Goal: Communication & Community: Answer question/provide support

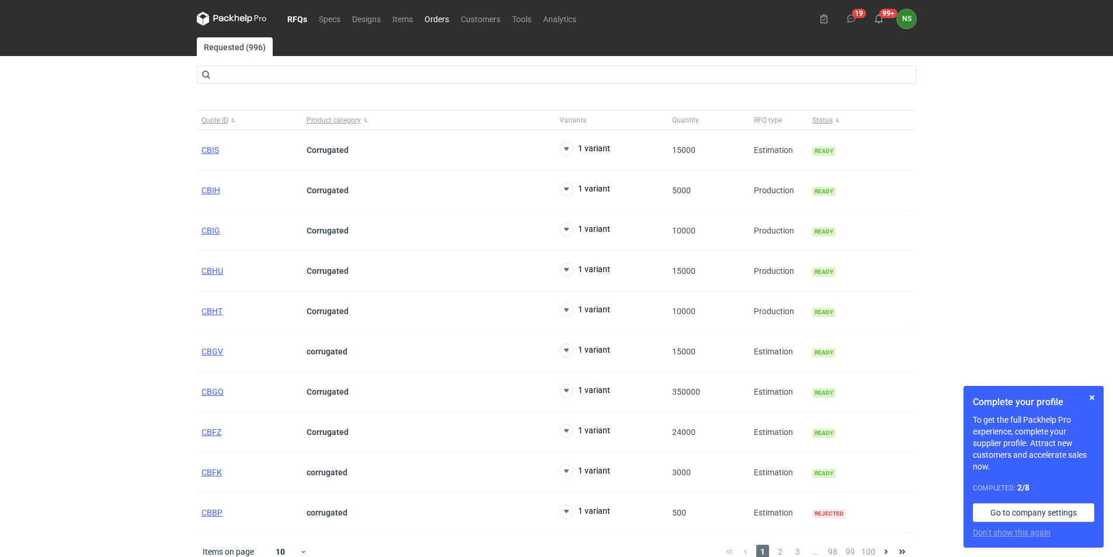
click at [441, 17] on link "Orders" at bounding box center [437, 19] width 36 height 14
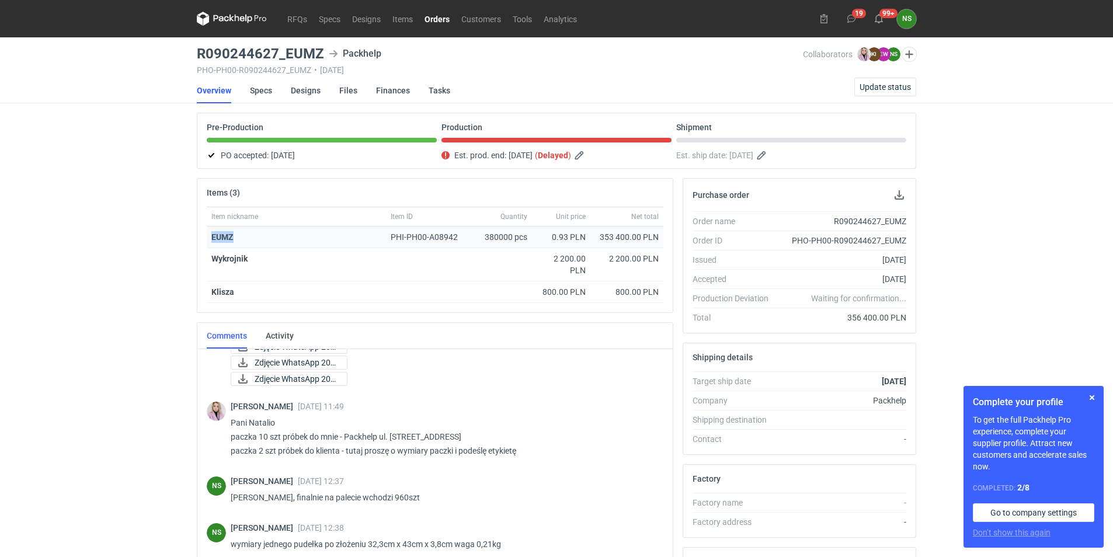
drag, startPoint x: 238, startPoint y: 235, endPoint x: 208, endPoint y: 233, distance: 30.5
click at [208, 233] on div "EUMZ" at bounding box center [296, 238] width 179 height 22
copy strong "EUMZ"
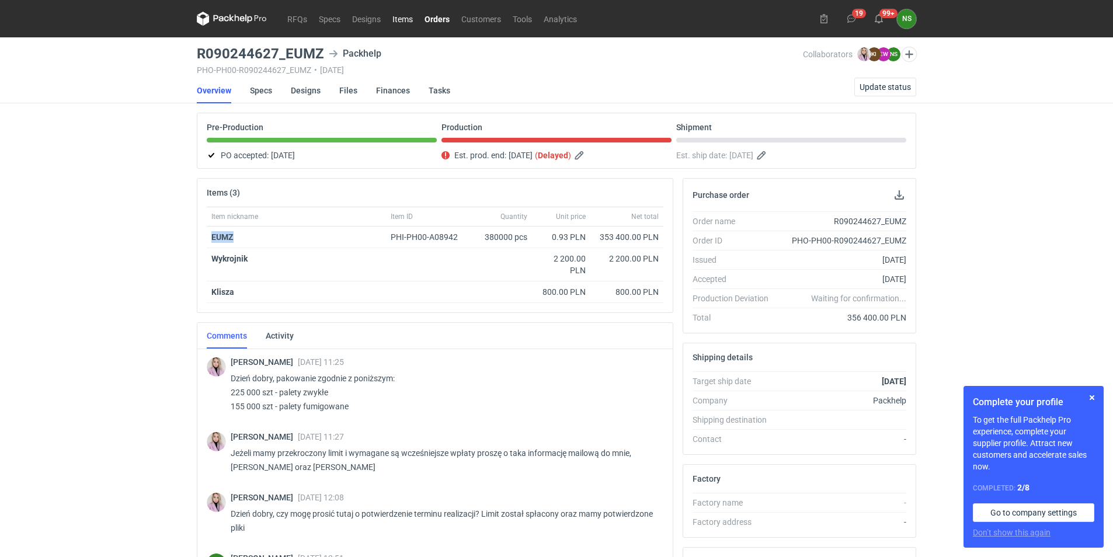
click at [400, 16] on link "Items" at bounding box center [403, 19] width 32 height 14
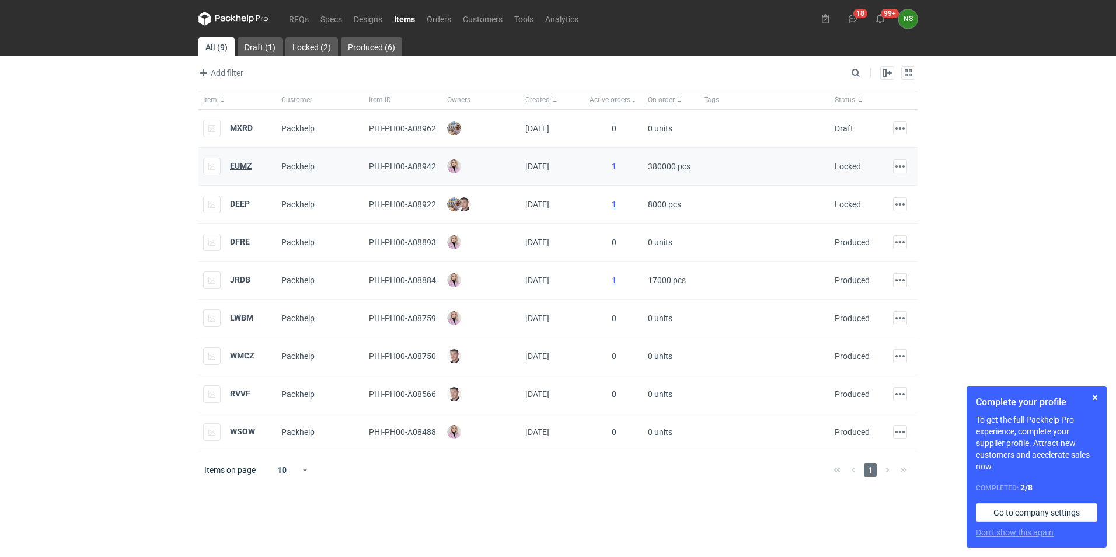
click at [243, 168] on strong "EUMZ" at bounding box center [241, 165] width 22 height 9
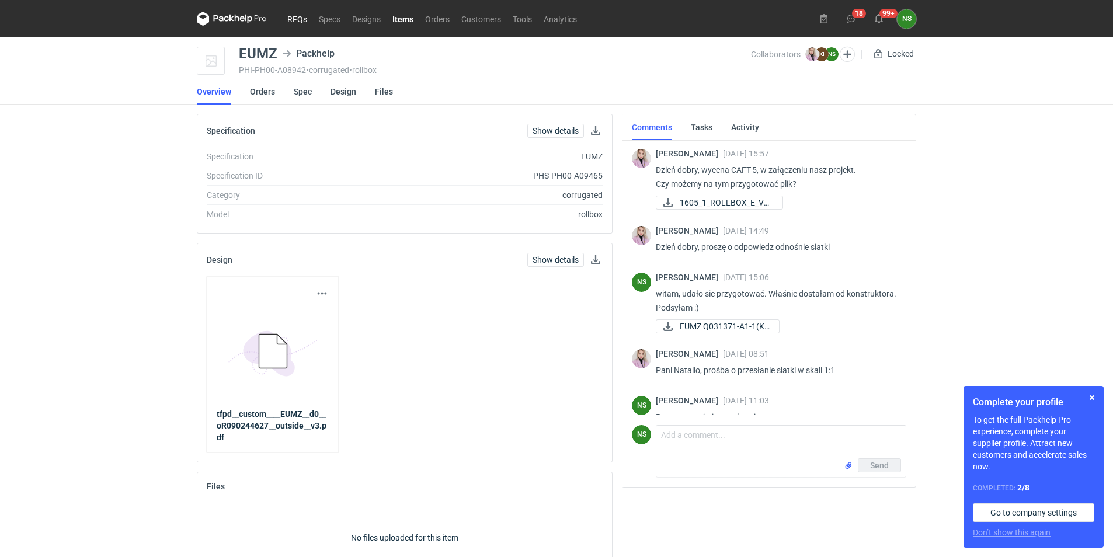
click at [290, 20] on link "RFQs" at bounding box center [297, 19] width 32 height 14
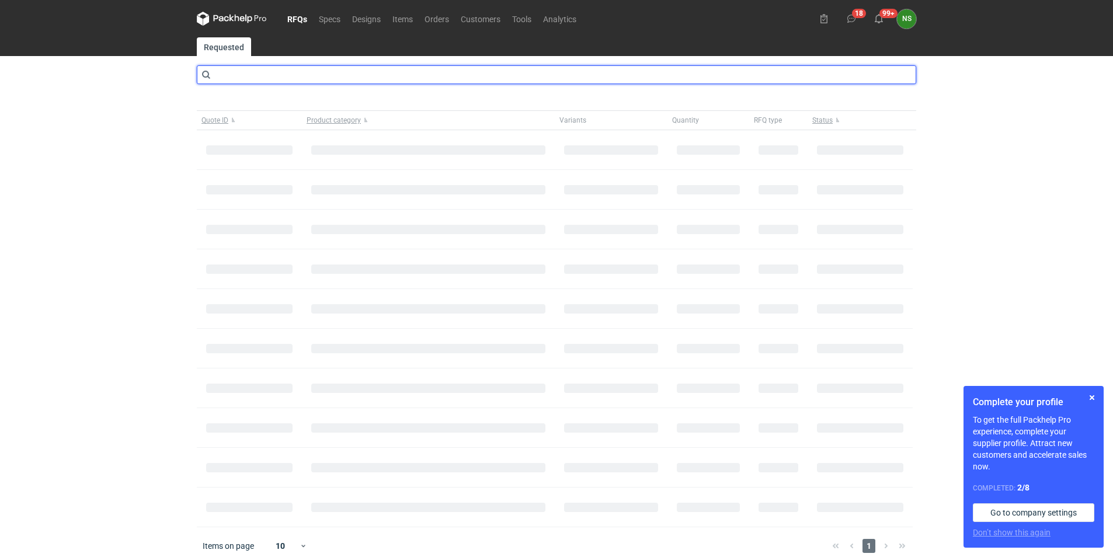
click at [295, 70] on input "text" at bounding box center [556, 74] width 719 height 19
type input "caft"
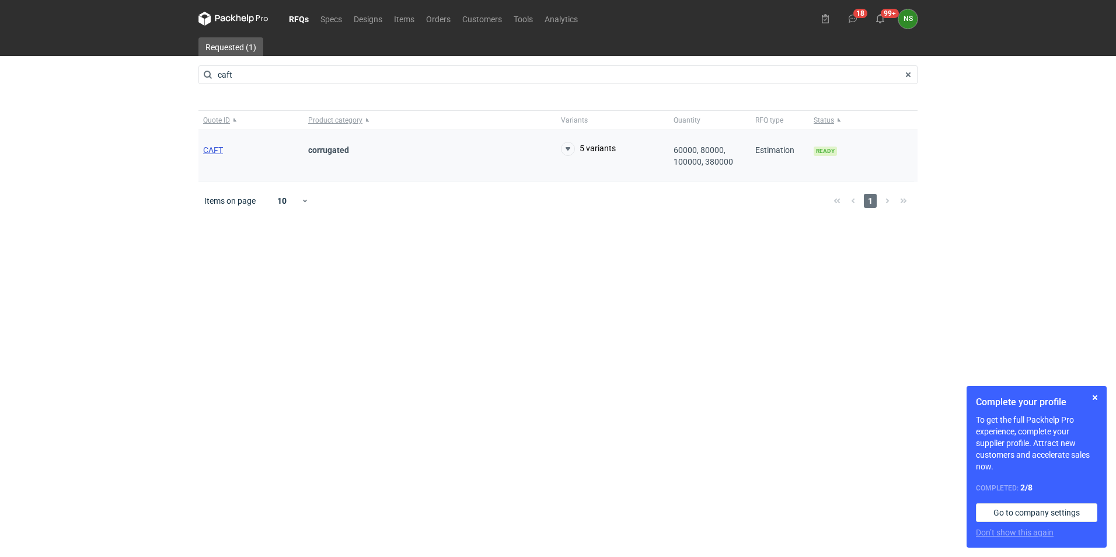
click at [213, 146] on span "CAFT" at bounding box center [213, 149] width 20 height 9
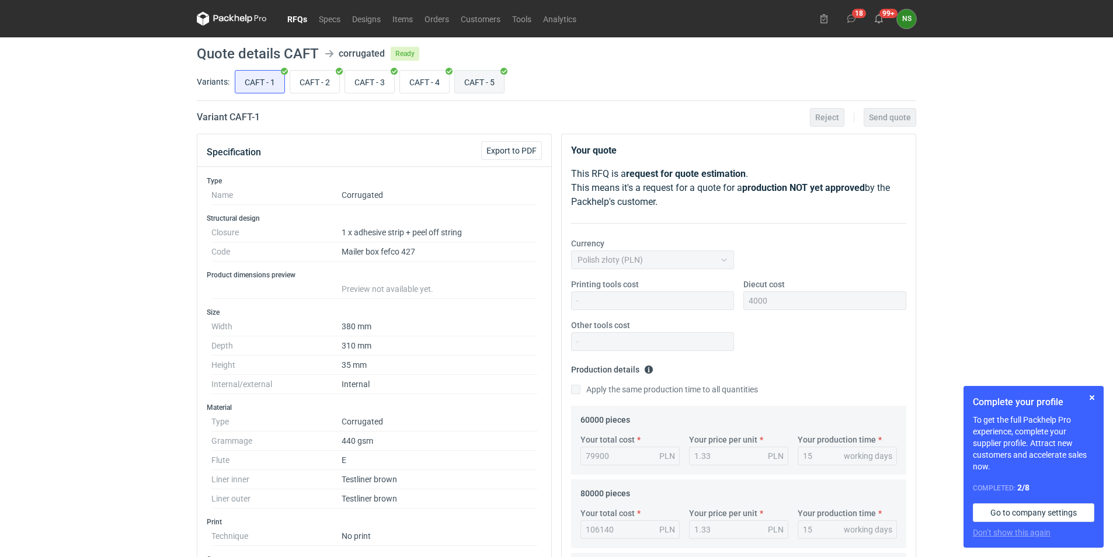
click at [489, 79] on input "CAFT - 5" at bounding box center [479, 82] width 49 height 22
radio input "true"
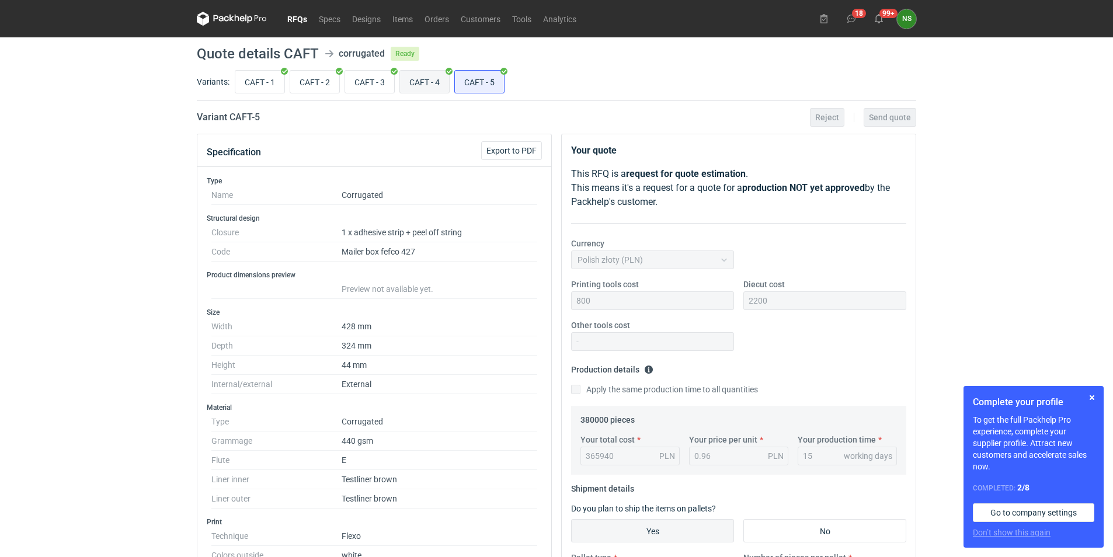
click at [434, 76] on input "CAFT - 4" at bounding box center [424, 82] width 49 height 22
radio input "true"
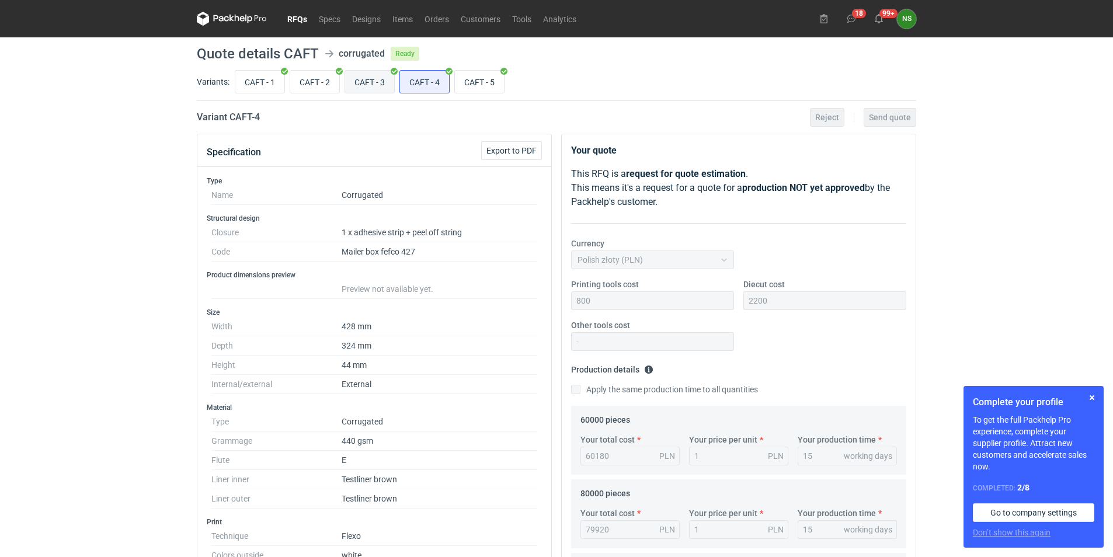
click at [371, 79] on input "CAFT - 3" at bounding box center [369, 82] width 49 height 22
radio input "true"
click at [321, 84] on input "CAFT - 2" at bounding box center [314, 82] width 49 height 22
radio input "true"
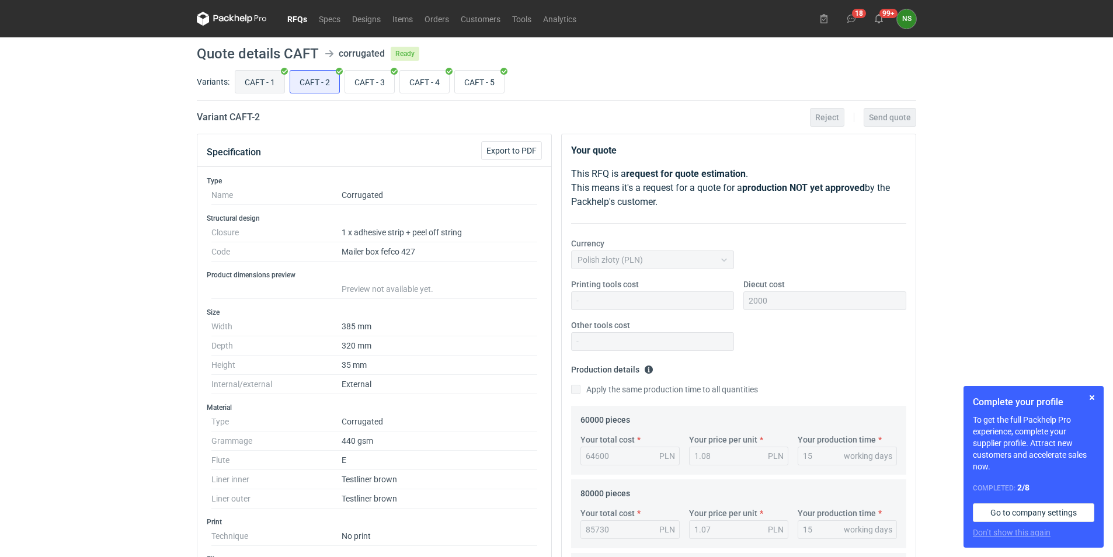
click at [271, 86] on input "CAFT - 1" at bounding box center [259, 82] width 49 height 22
radio input "true"
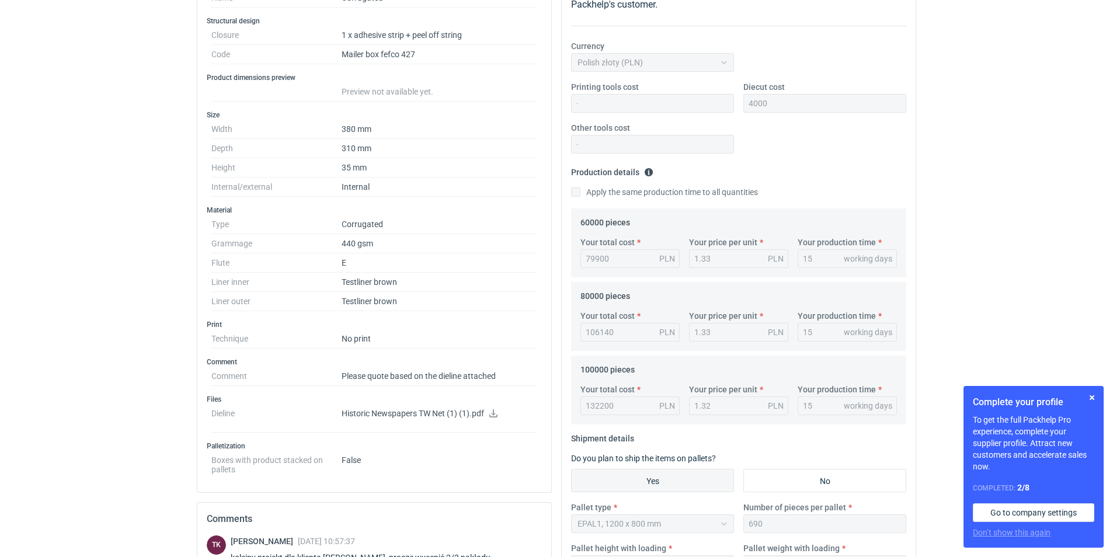
scroll to position [46, 0]
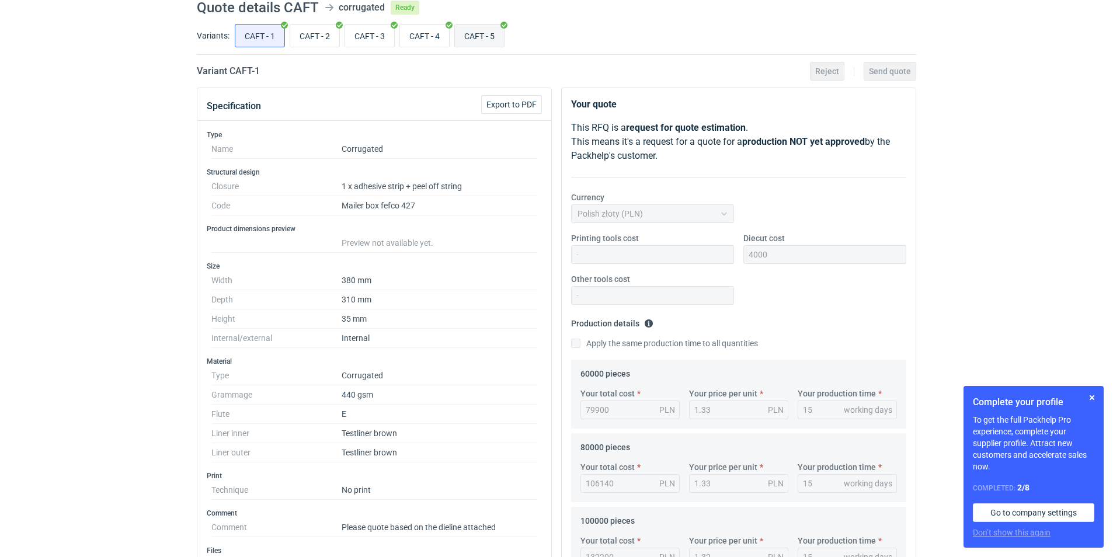
click at [480, 37] on input "CAFT - 5" at bounding box center [479, 36] width 49 height 22
radio input "true"
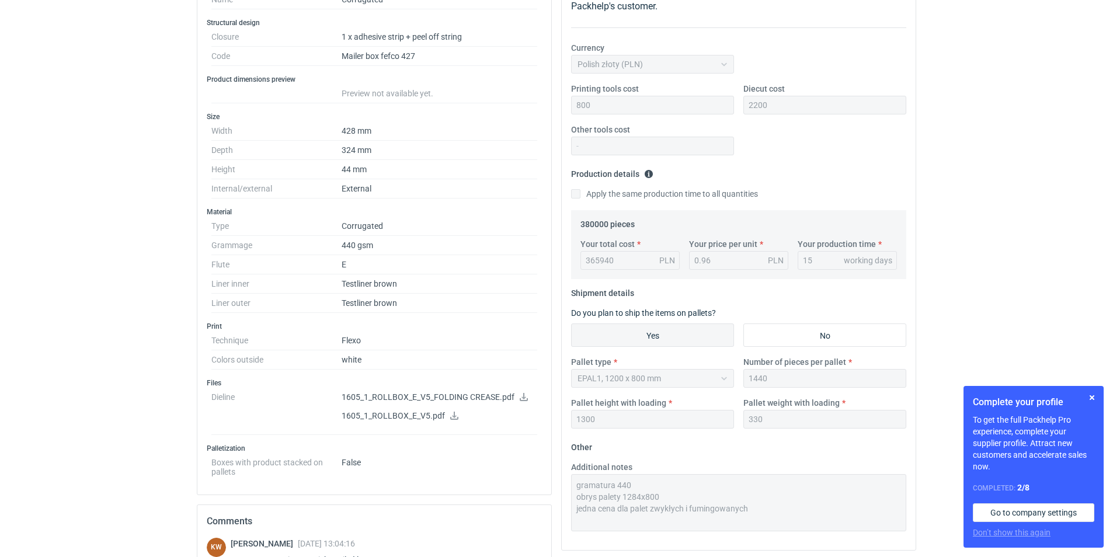
scroll to position [198, 0]
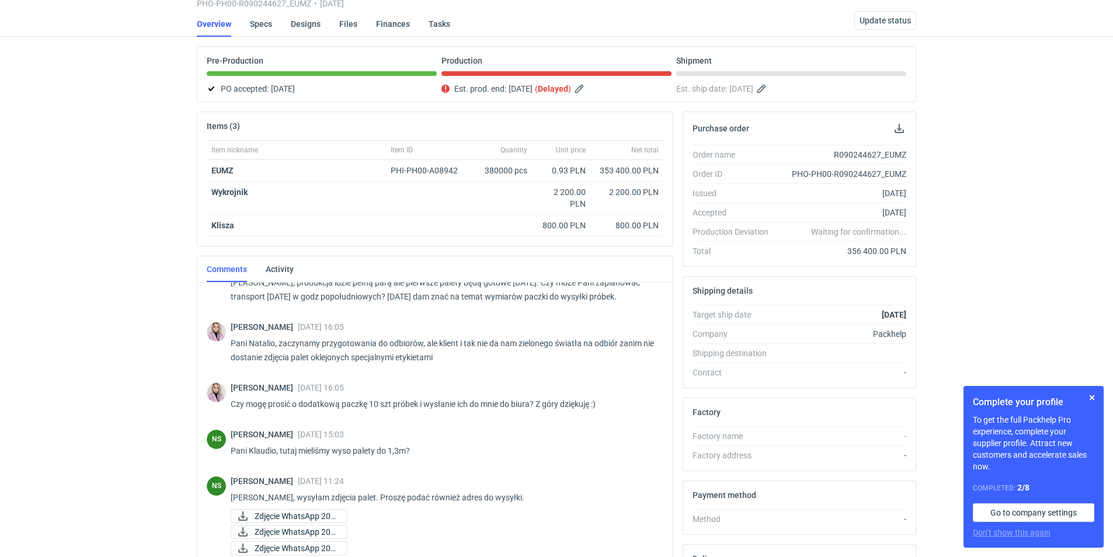
scroll to position [949, 0]
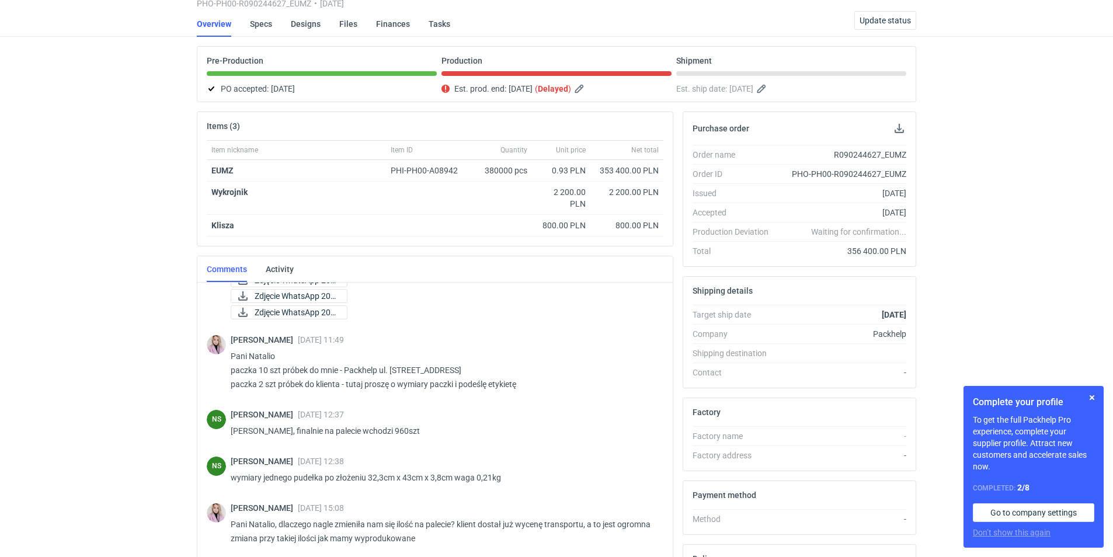
drag, startPoint x: 666, startPoint y: 514, endPoint x: 677, endPoint y: 546, distance: 34.0
click at [677, 546] on div "Items (3) Item nickname Item ID Quantity Unit price Net total EUMZ PHI-PH00-A08…" at bounding box center [435, 379] width 486 height 535
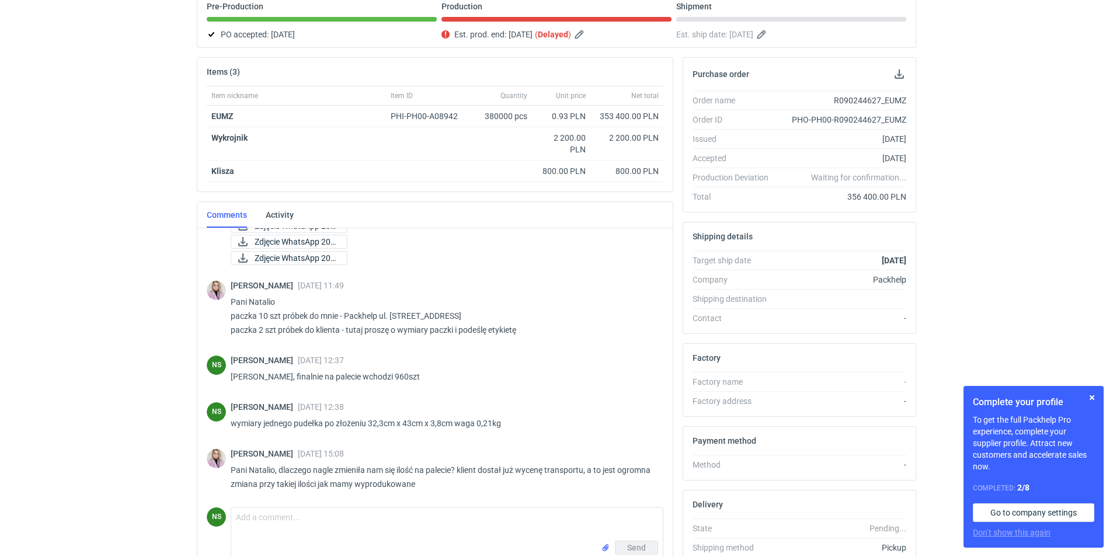
scroll to position [183, 0]
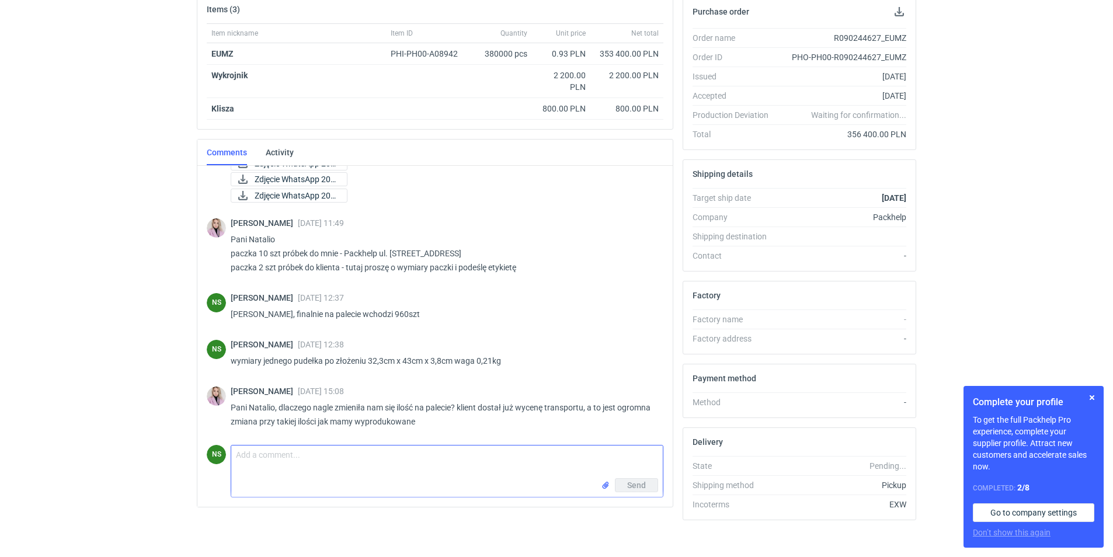
click at [285, 471] on textarea "Comment message" at bounding box center [447, 462] width 432 height 33
type textarea "P"
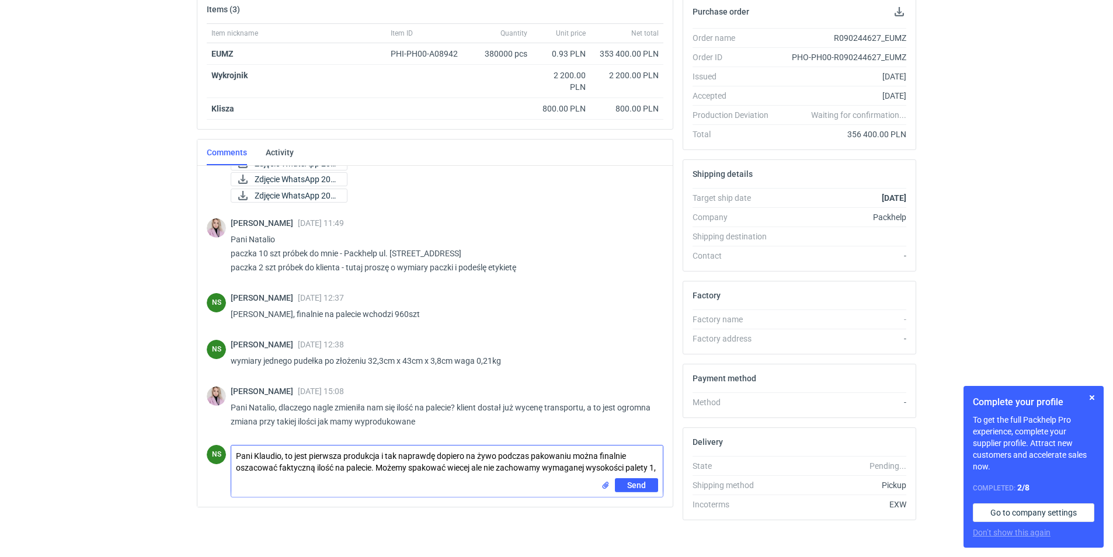
scroll to position [0, 0]
click at [460, 468] on textarea "Pani Klaudio, to jest pierwsza produkcja i tak naprawdę dopiero na żywo podczas…" at bounding box center [447, 466] width 432 height 40
type textarea "Pani Klaudio, to jest pierwsza produkcja i tak naprawdę dopiero na żywo podczas…"
click at [635, 495] on span "Send" at bounding box center [636, 493] width 19 height 8
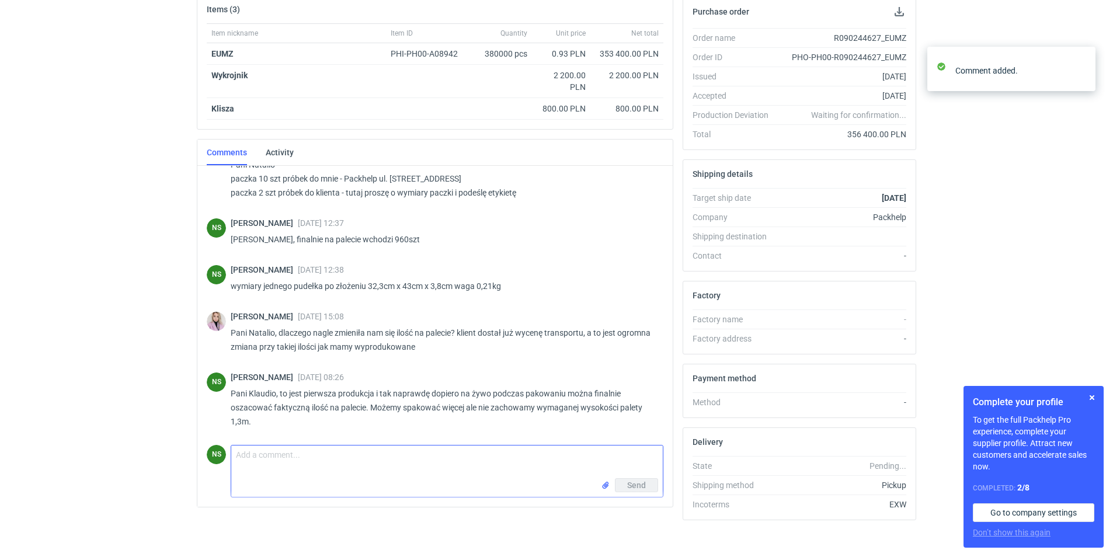
scroll to position [1024, 0]
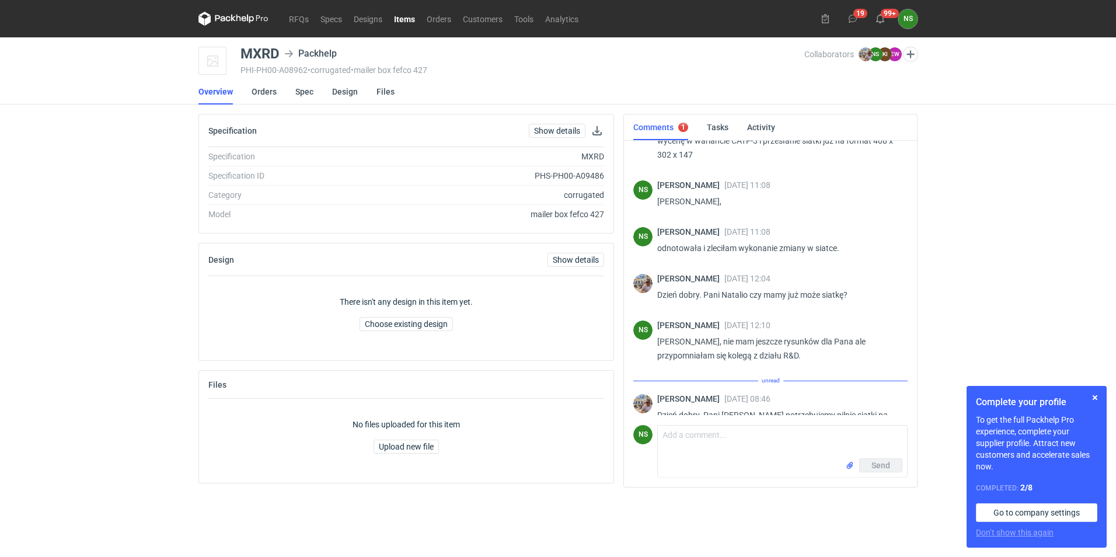
scroll to position [1036, 0]
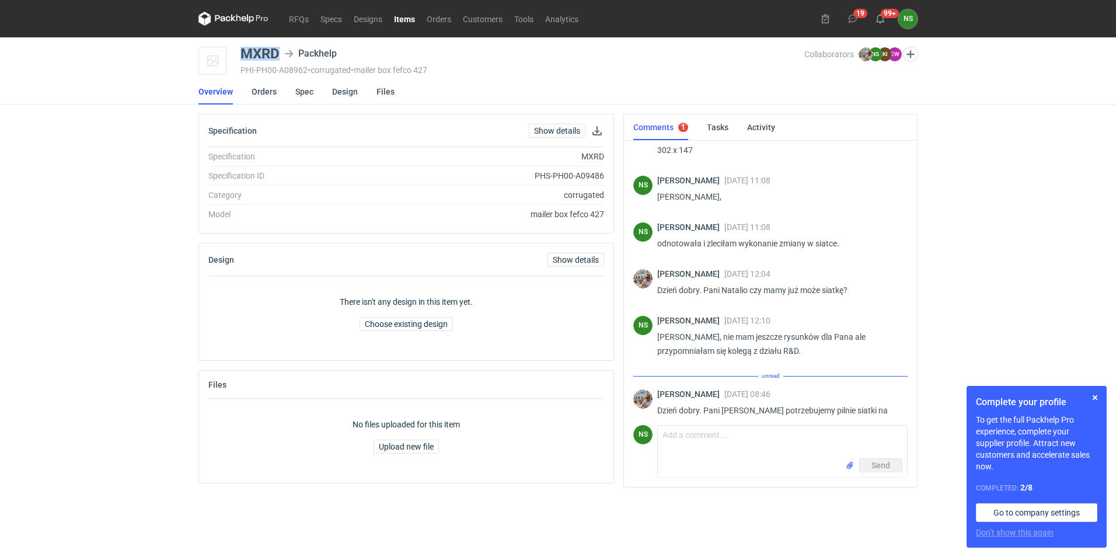
drag, startPoint x: 277, startPoint y: 55, endPoint x: 234, endPoint y: 55, distance: 43.2
click at [234, 55] on div "MXRD Packhelp PHI-PH00-A08962 • corrugated • mailer box fefco 427 Collaborators…" at bounding box center [558, 61] width 719 height 29
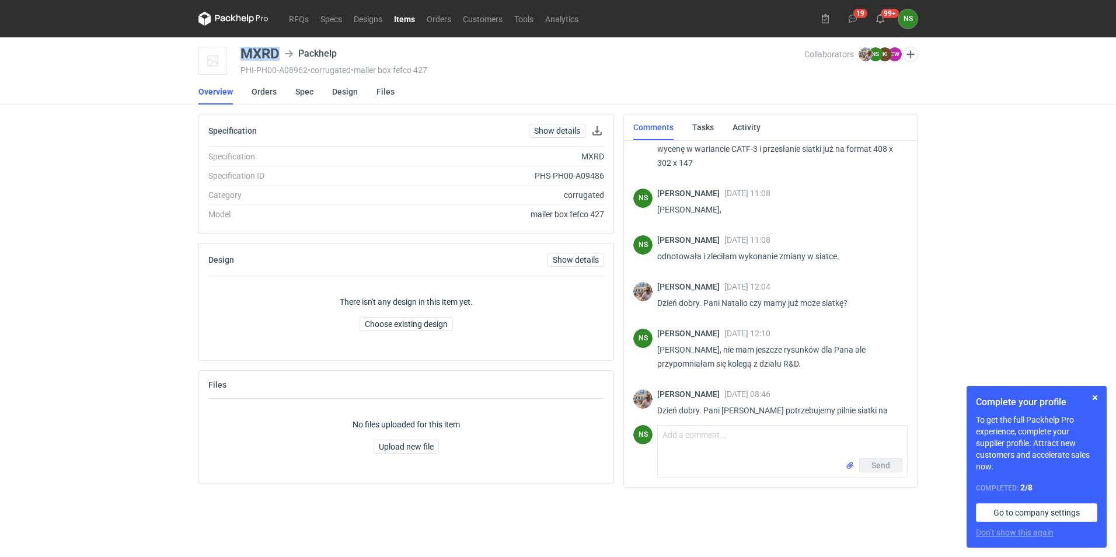
copy div "MXRD"
click at [697, 429] on textarea "Comment message" at bounding box center [782, 442] width 249 height 33
click at [867, 437] on textarea "Panie Michale, R&D obiecało, ze zrobią dzisiaj rysunki" at bounding box center [782, 442] width 249 height 33
type textarea "Panie Michale, R&D obiecało, ze zrobią dzisiaj rysunki."
click at [885, 464] on span "Send" at bounding box center [881, 465] width 19 height 8
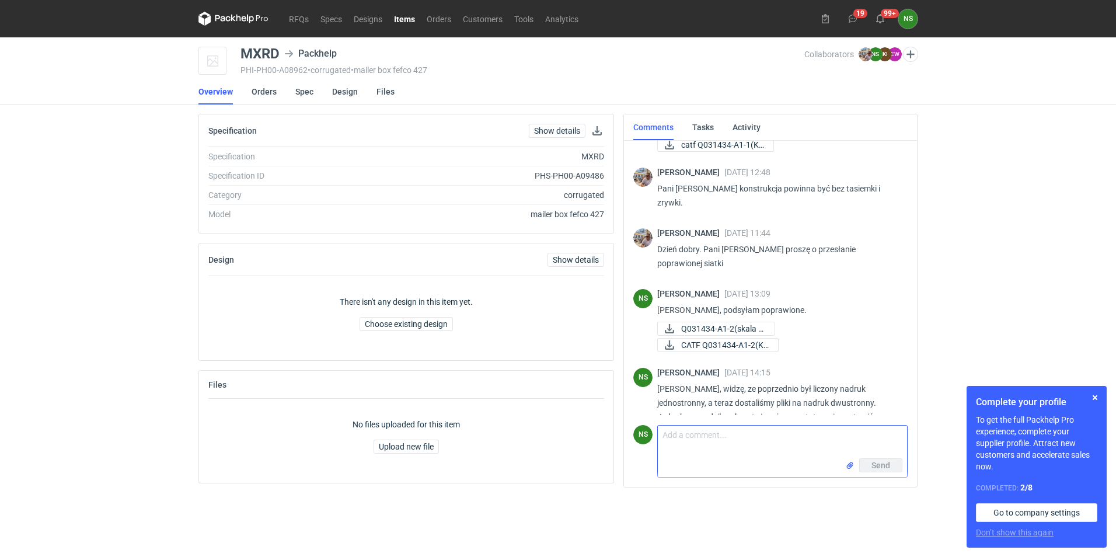
scroll to position [0, 0]
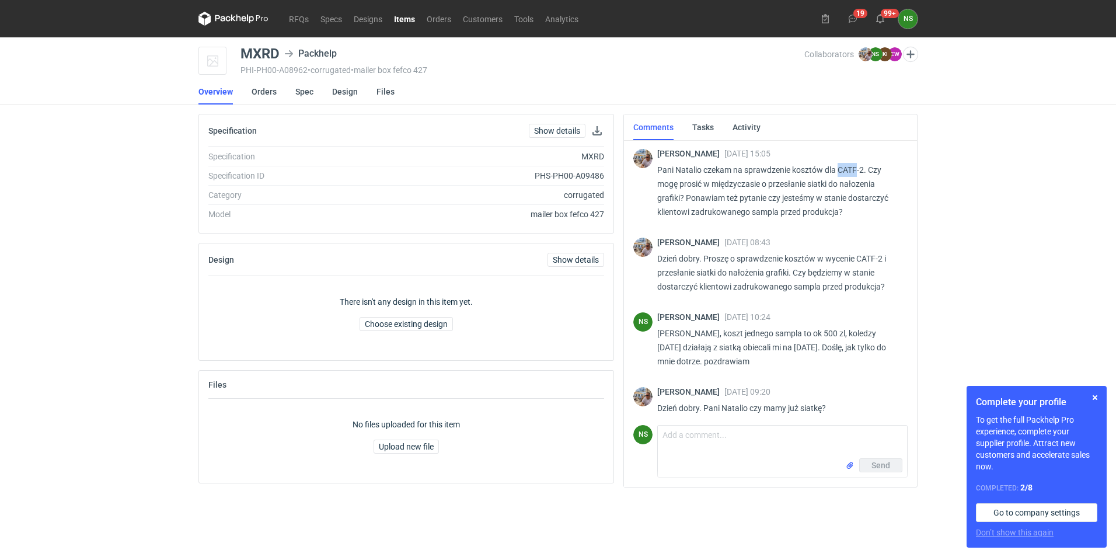
drag, startPoint x: 838, startPoint y: 169, endPoint x: 859, endPoint y: 170, distance: 21.1
click at [859, 170] on p "Pani Natalio czekam na sprawdzenie kosztów dla CATF-2. Czy mogę prosić w między…" at bounding box center [777, 191] width 241 height 56
copy p "CATF"
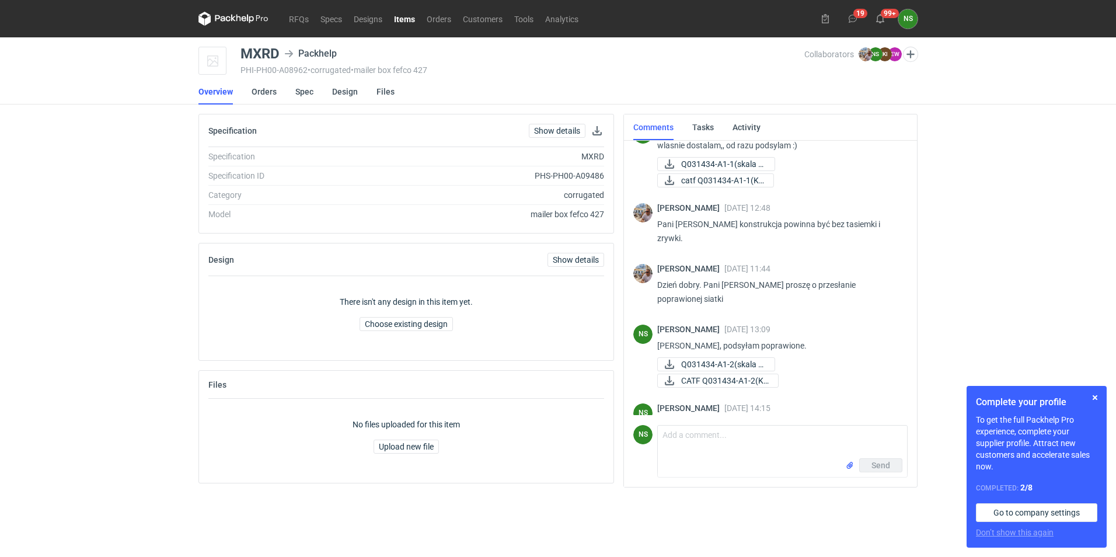
scroll to position [325, 0]
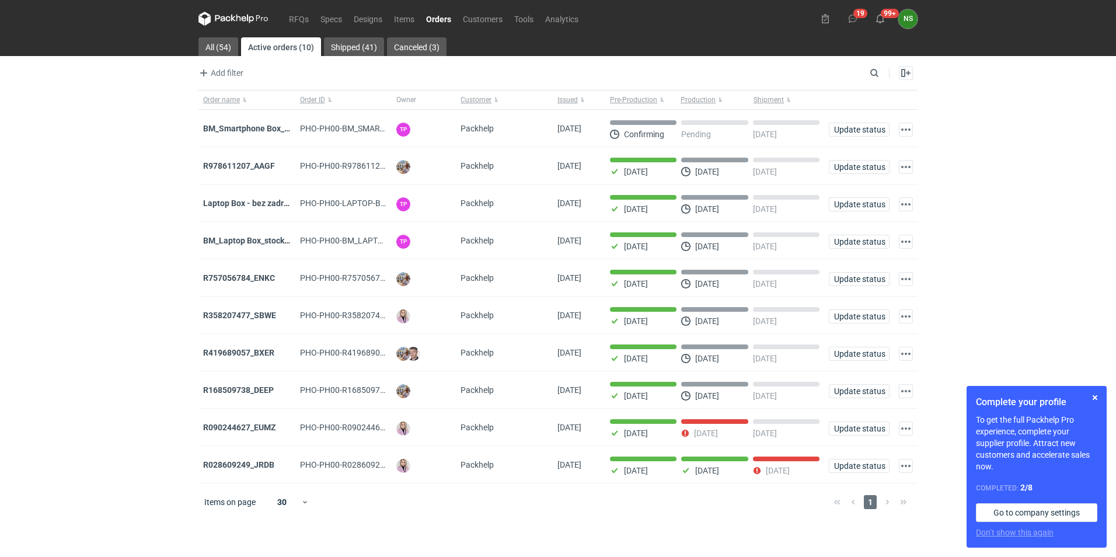
click at [446, 18] on link "Orders" at bounding box center [438, 19] width 37 height 14
click at [361, 16] on link "Designs" at bounding box center [368, 19] width 40 height 14
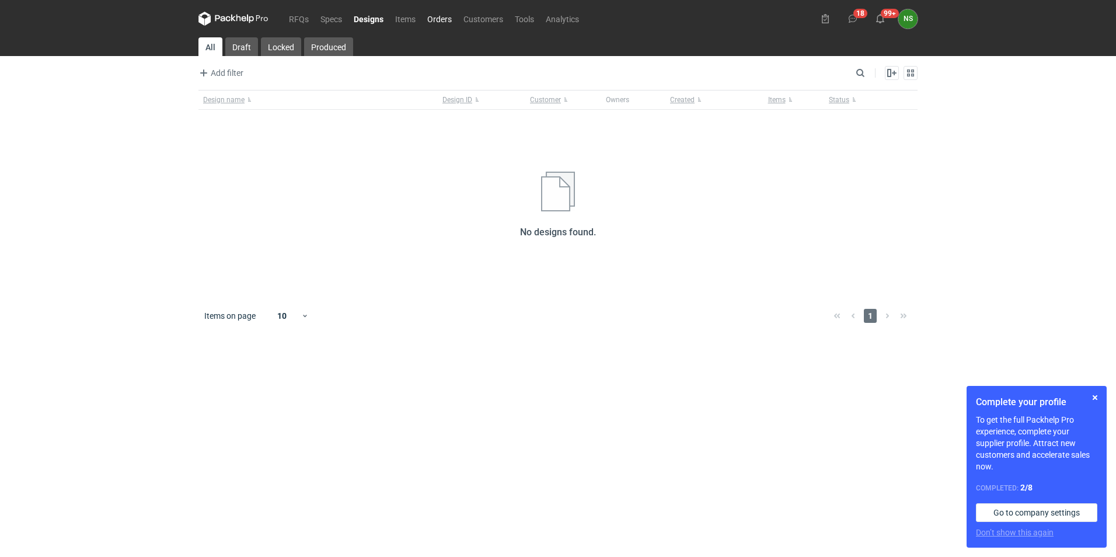
click at [432, 20] on link "Orders" at bounding box center [440, 19] width 36 height 14
